Goal: Find specific page/section: Find specific page/section

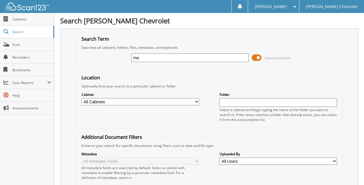
type input "m"
type input "MACALJON"
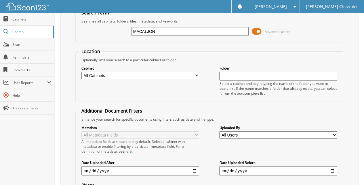
scroll to position [38, 0]
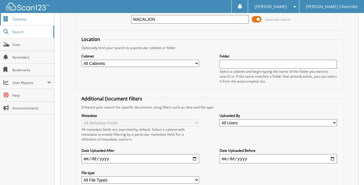
click at [37, 16] on link "Cabinets" at bounding box center [27, 19] width 54 height 12
